Goal: Information Seeking & Learning: Learn about a topic

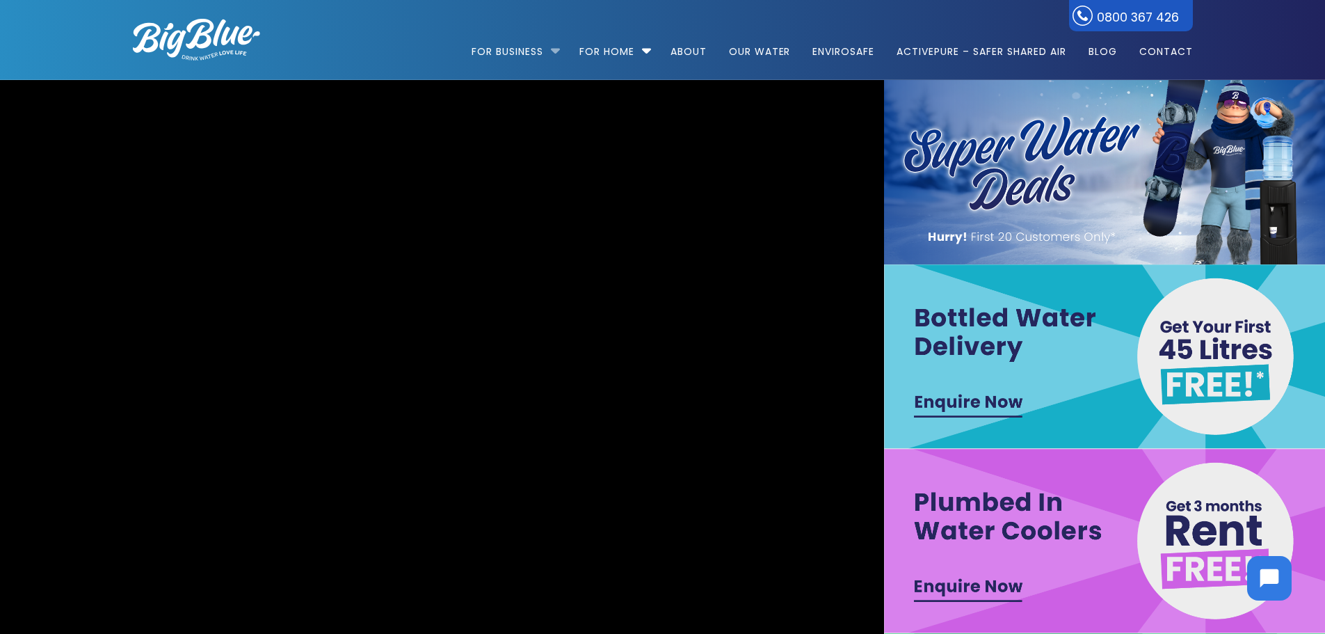
click at [553, 48] on li "For Business Bottled Water Delivery Plumbed in Water Coolers Hot & Cold Water D…" at bounding box center [519, 45] width 95 height 79
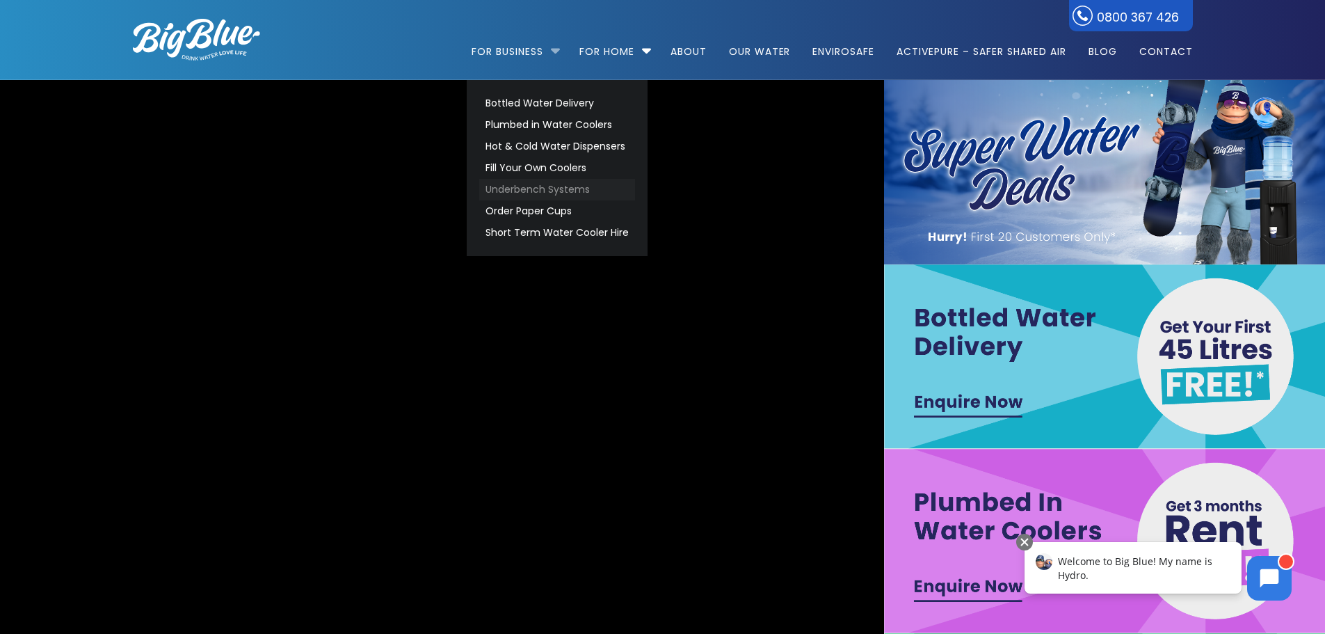
click at [520, 191] on link "Underbench Systems" at bounding box center [557, 190] width 156 height 22
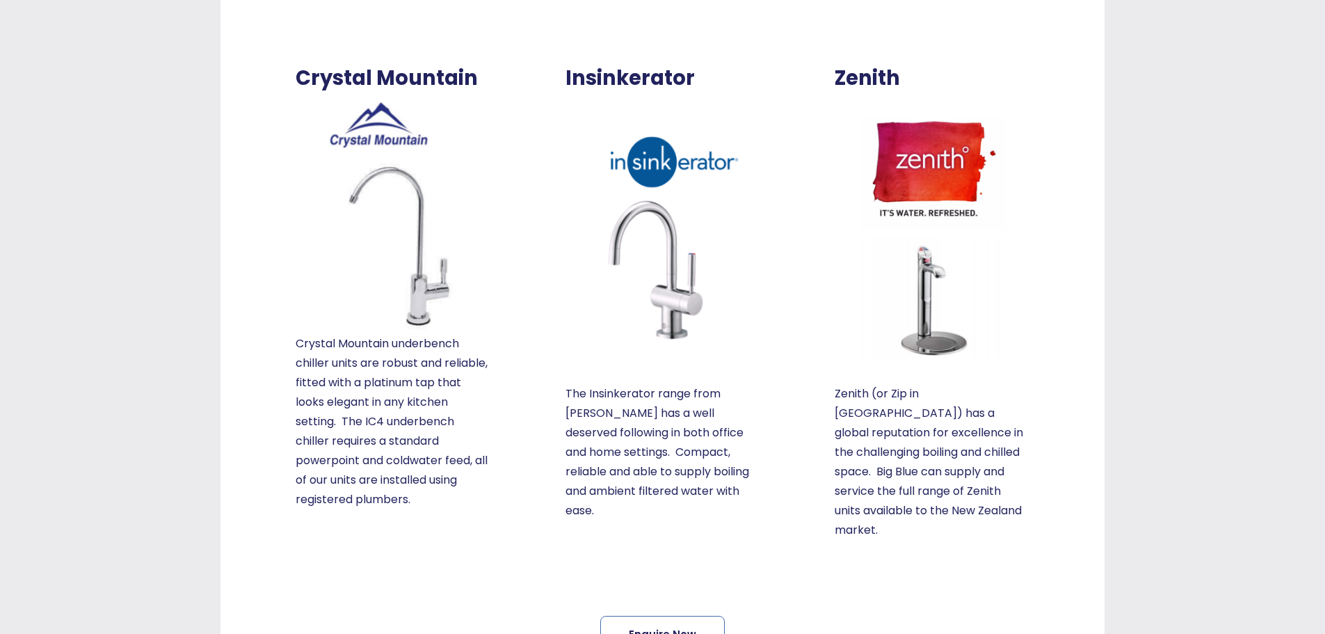
scroll to position [358, 0]
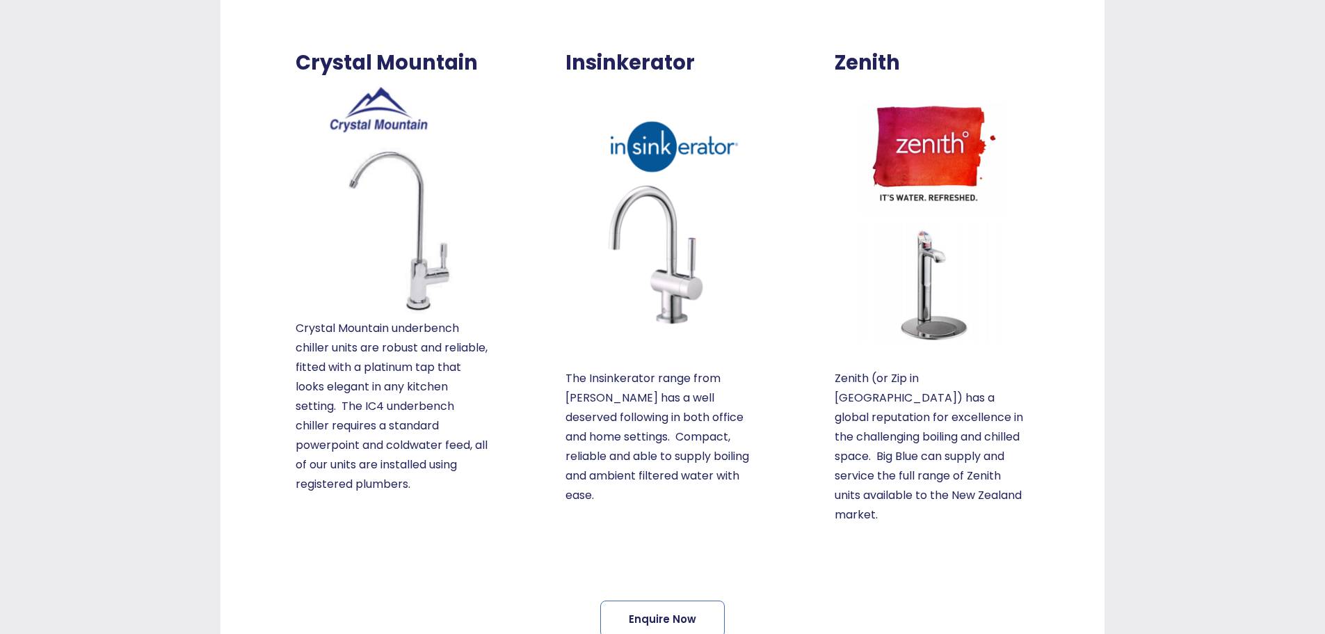
click at [923, 160] on img at bounding box center [932, 222] width 195 height 244
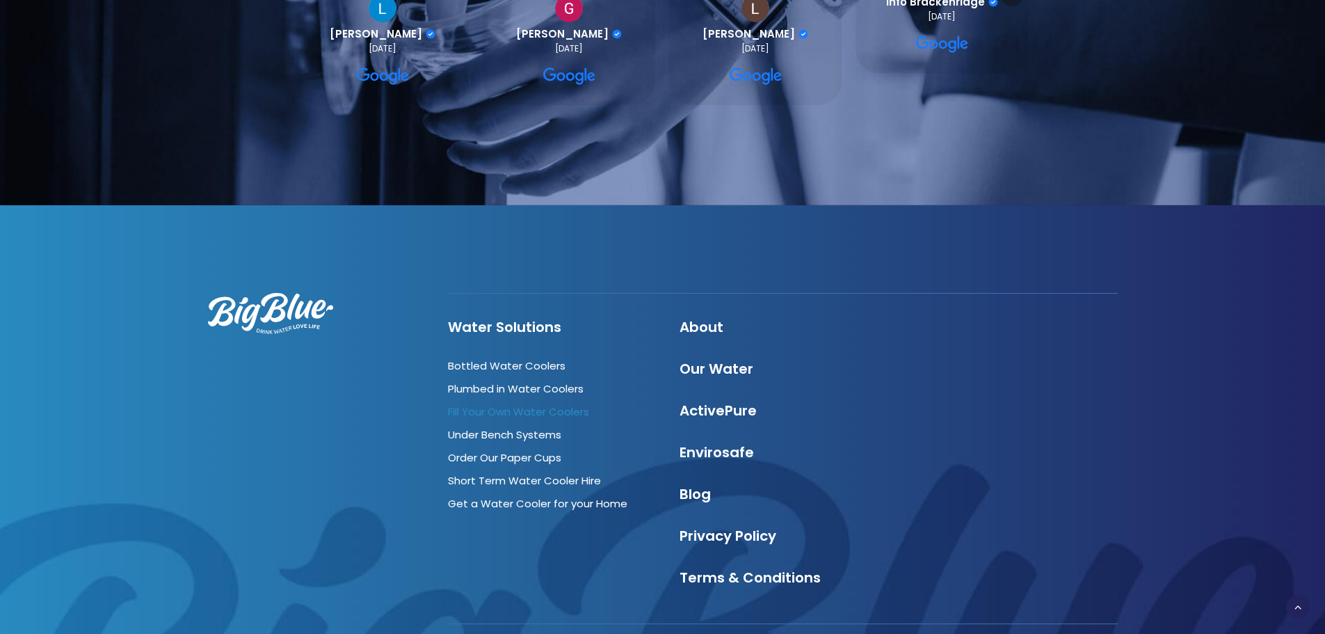
scroll to position [1332, 0]
click at [57, 397] on div at bounding box center [662, 498] width 1327 height 589
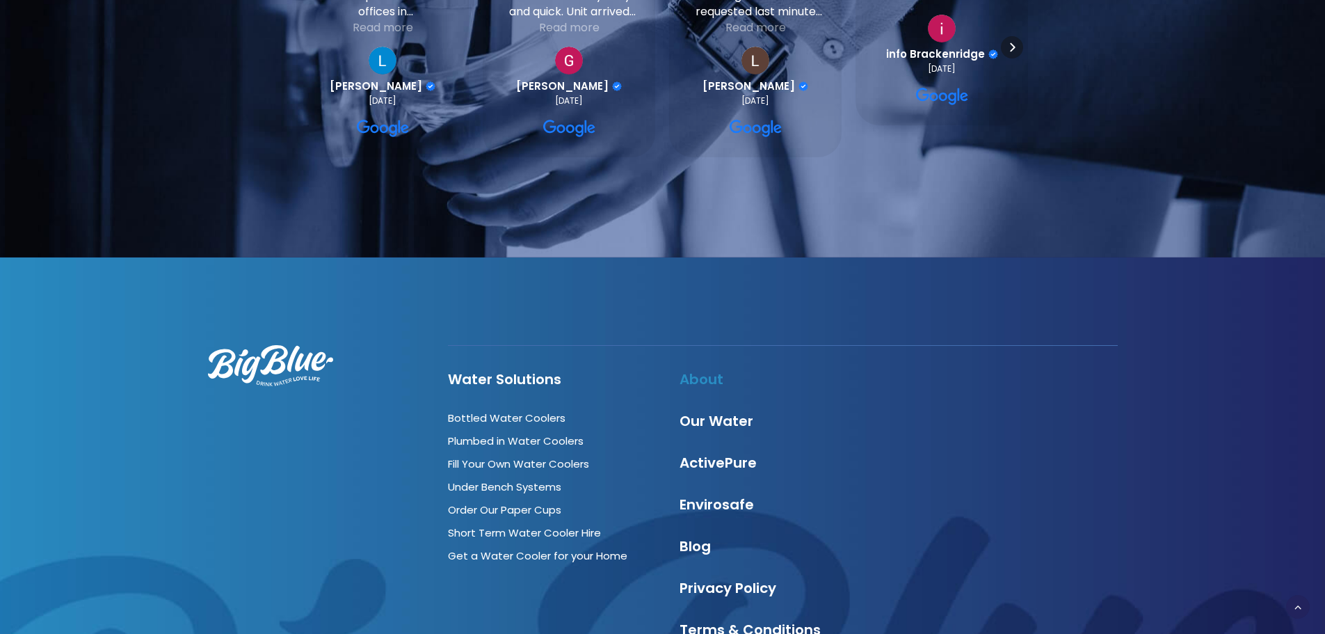
scroll to position [1262, 0]
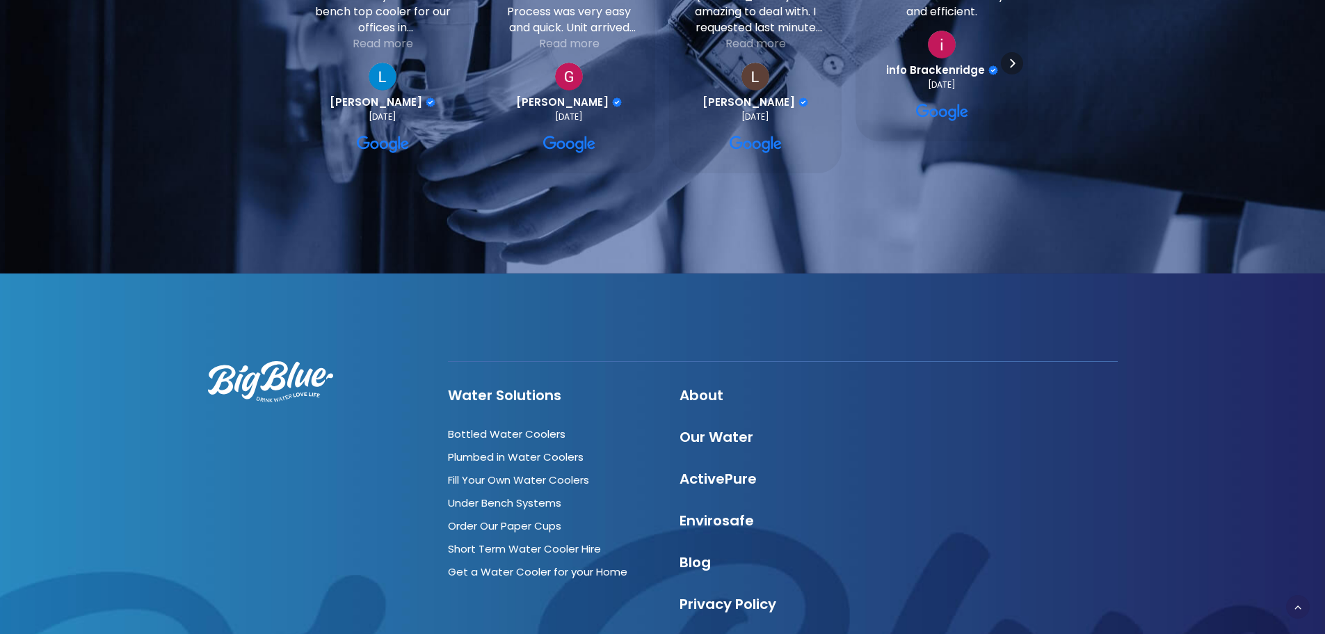
click at [149, 357] on div "Water Solutions Bottled Water Coolers Plumbed in Water Coolers Fill Your Own Wa…" at bounding box center [663, 567] width 1110 height 589
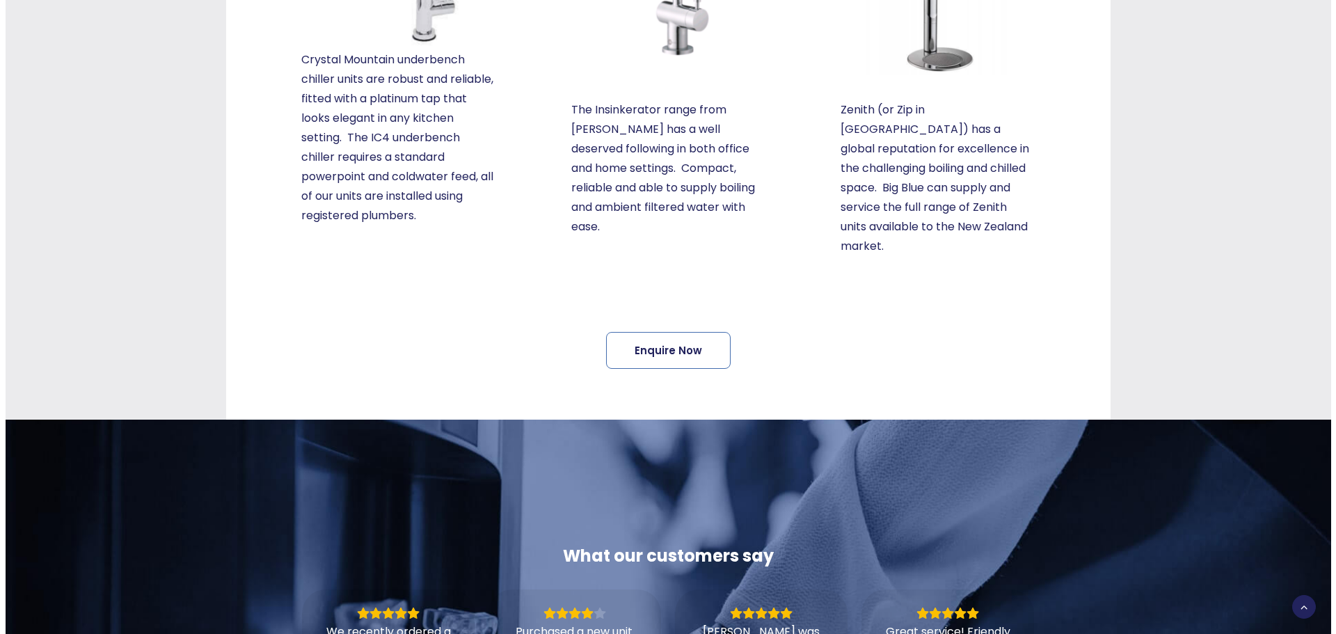
scroll to position [765, 0]
